Goal: Task Accomplishment & Management: Manage account settings

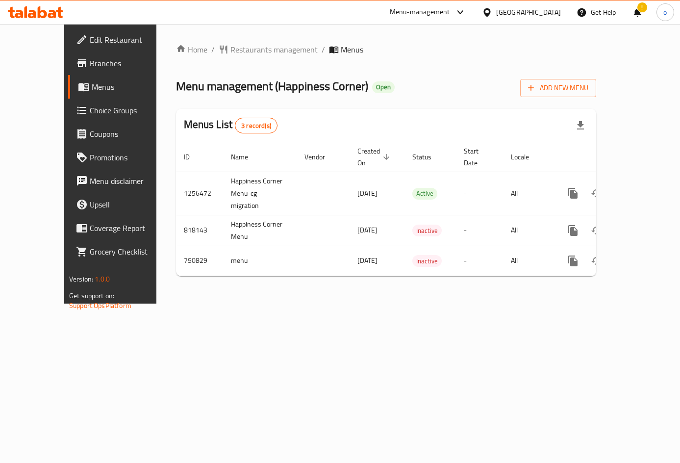
click at [225, 42] on div "Home / Restaurants management / Menus Menu management ( Happiness Corner ) Open…" at bounding box center [385, 163] width 459 height 279
click at [230, 44] on span "Restaurants management" at bounding box center [273, 50] width 87 height 12
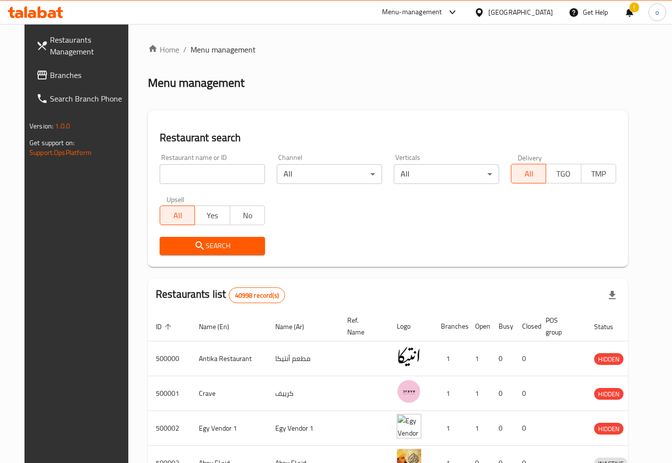
click at [55, 78] on div at bounding box center [336, 231] width 672 height 463
click at [55, 74] on span "Branches" at bounding box center [89, 75] width 79 height 12
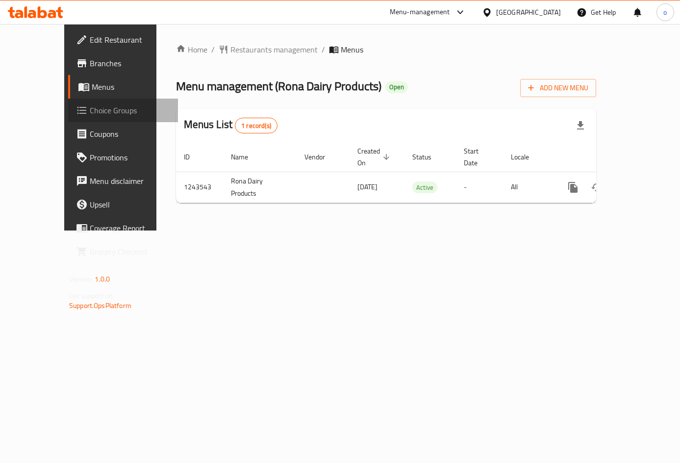
click at [90, 115] on span "Choice Groups" at bounding box center [130, 110] width 80 height 12
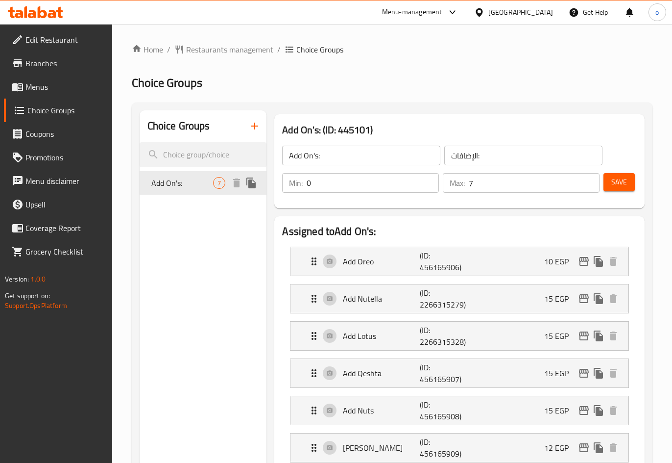
click at [205, 178] on span "Add On's:" at bounding box center [182, 183] width 62 height 12
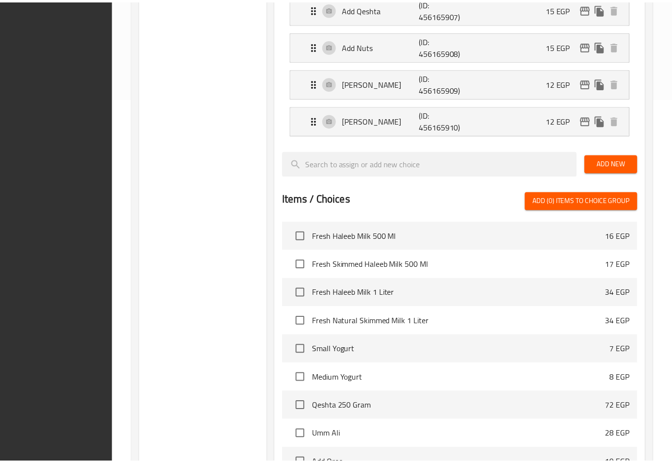
scroll to position [504, 0]
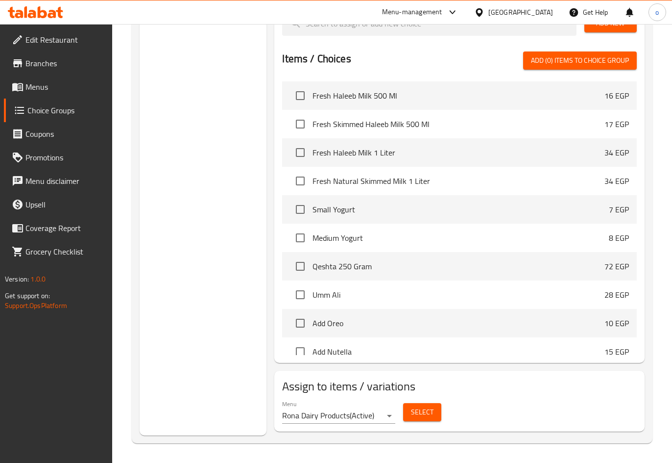
click at [212, 233] on div "Choice Groups Add On's: 7" at bounding box center [203, 20] width 127 height 829
click at [213, 233] on div "Choice Groups Add On's: 7" at bounding box center [203, 20] width 127 height 829
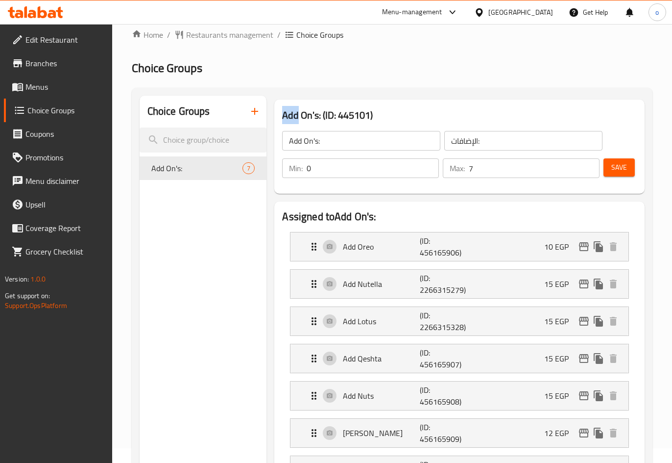
scroll to position [14, 0]
